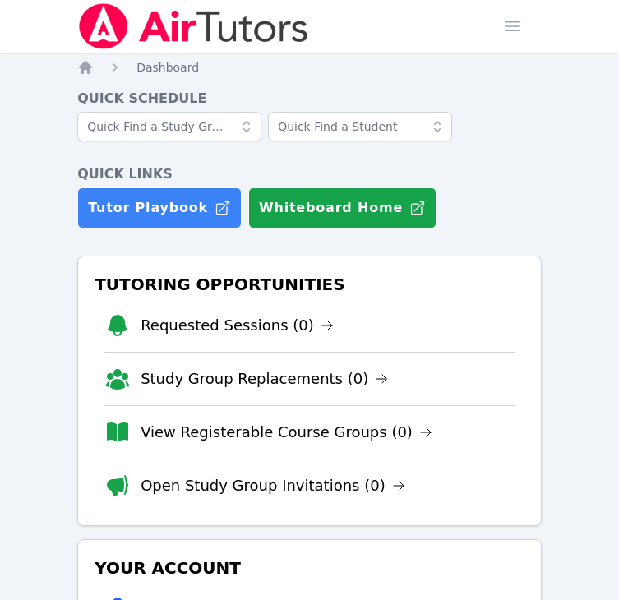
scroll to position [306, 0]
